Goal: Submit feedback/report problem

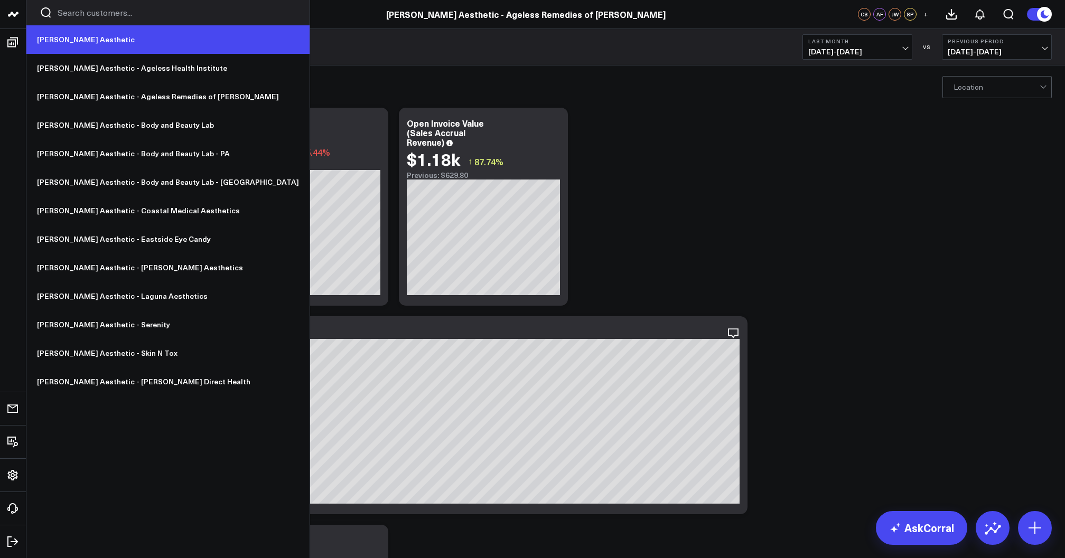
click at [44, 41] on link "[PERSON_NAME] Aesthetic" at bounding box center [167, 39] width 283 height 29
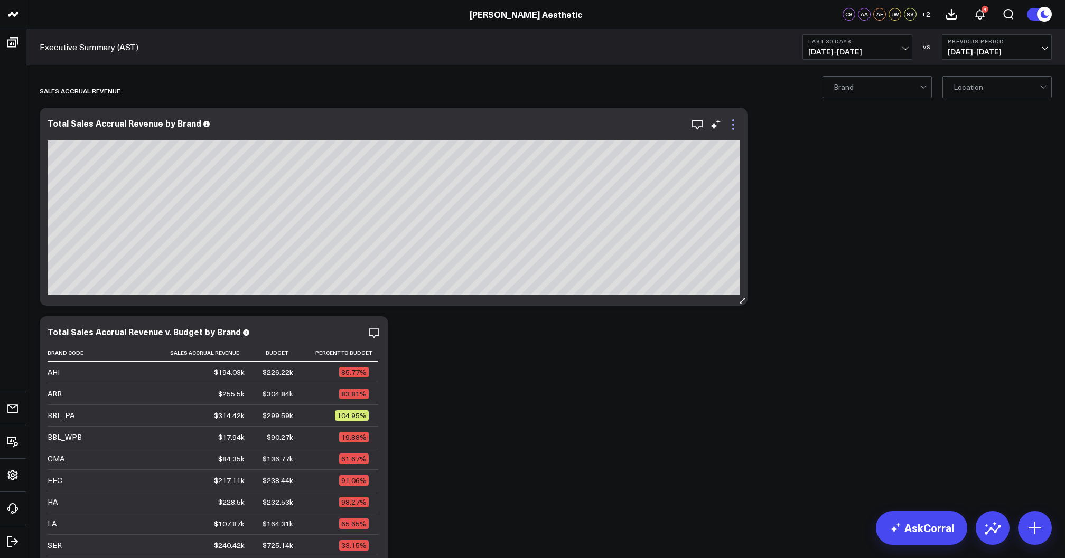
click at [732, 124] on icon at bounding box center [733, 124] width 13 height 13
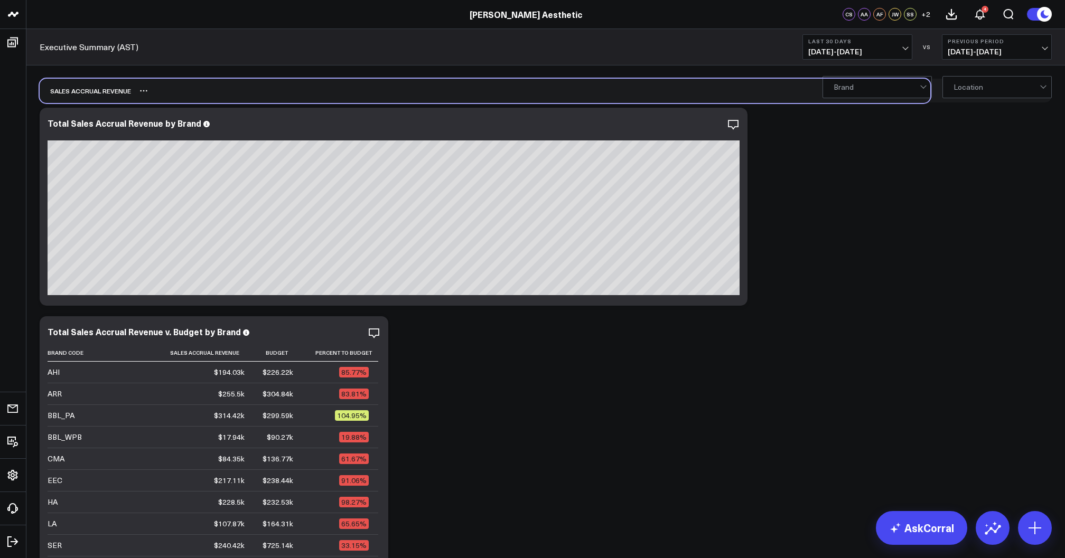
click at [677, 95] on div "Sales Accrual Revenue" at bounding box center [485, 91] width 891 height 24
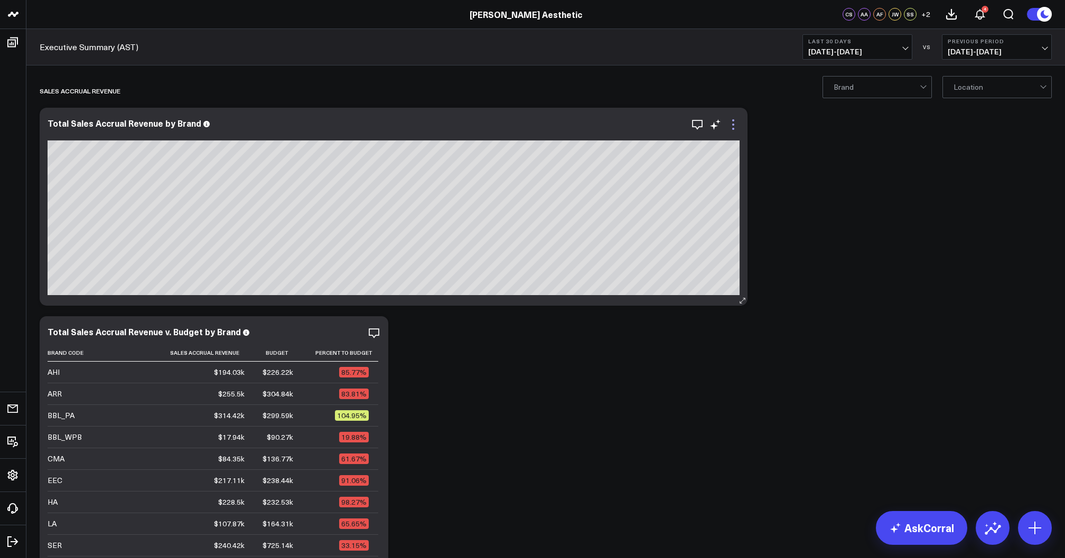
click at [732, 121] on icon at bounding box center [733, 124] width 13 height 13
click at [696, 125] on icon "button" at bounding box center [697, 124] width 13 height 13
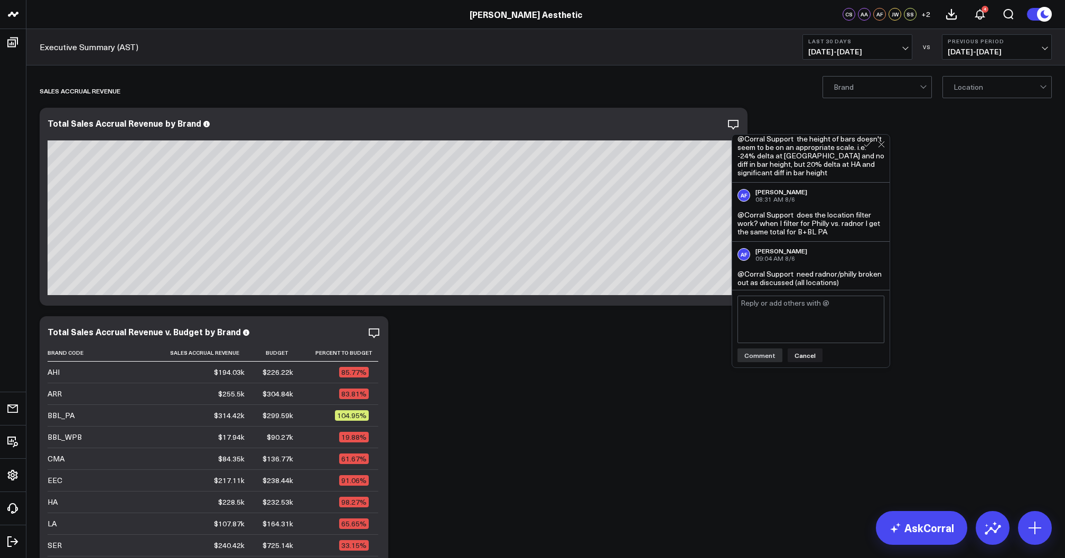
scroll to position [239, 0]
click at [789, 313] on textarea at bounding box center [810, 320] width 147 height 48
click at [861, 306] on textarea "@Corral Support need to filter OUT non-financial" at bounding box center [810, 320] width 147 height 48
click at [841, 320] on textarea "@Corral Support need to filter OUT 'custom non-financial" at bounding box center [810, 320] width 147 height 48
type textarea "@Corral Support need to filter OUT 'custom non-financial payments'"
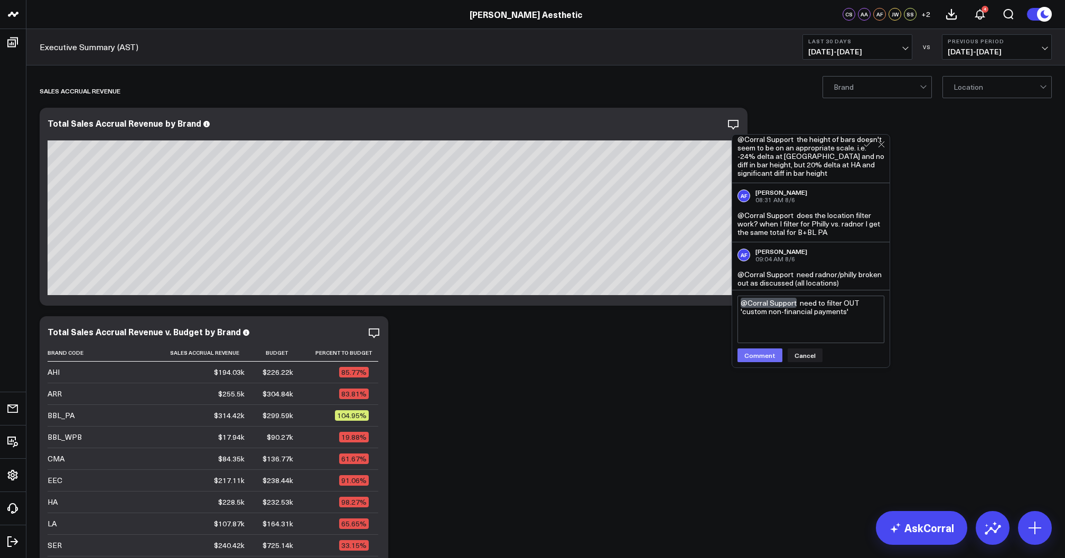
click at [764, 356] on button "Comment" at bounding box center [759, 356] width 45 height 14
